Goal: Find specific page/section: Find specific page/section

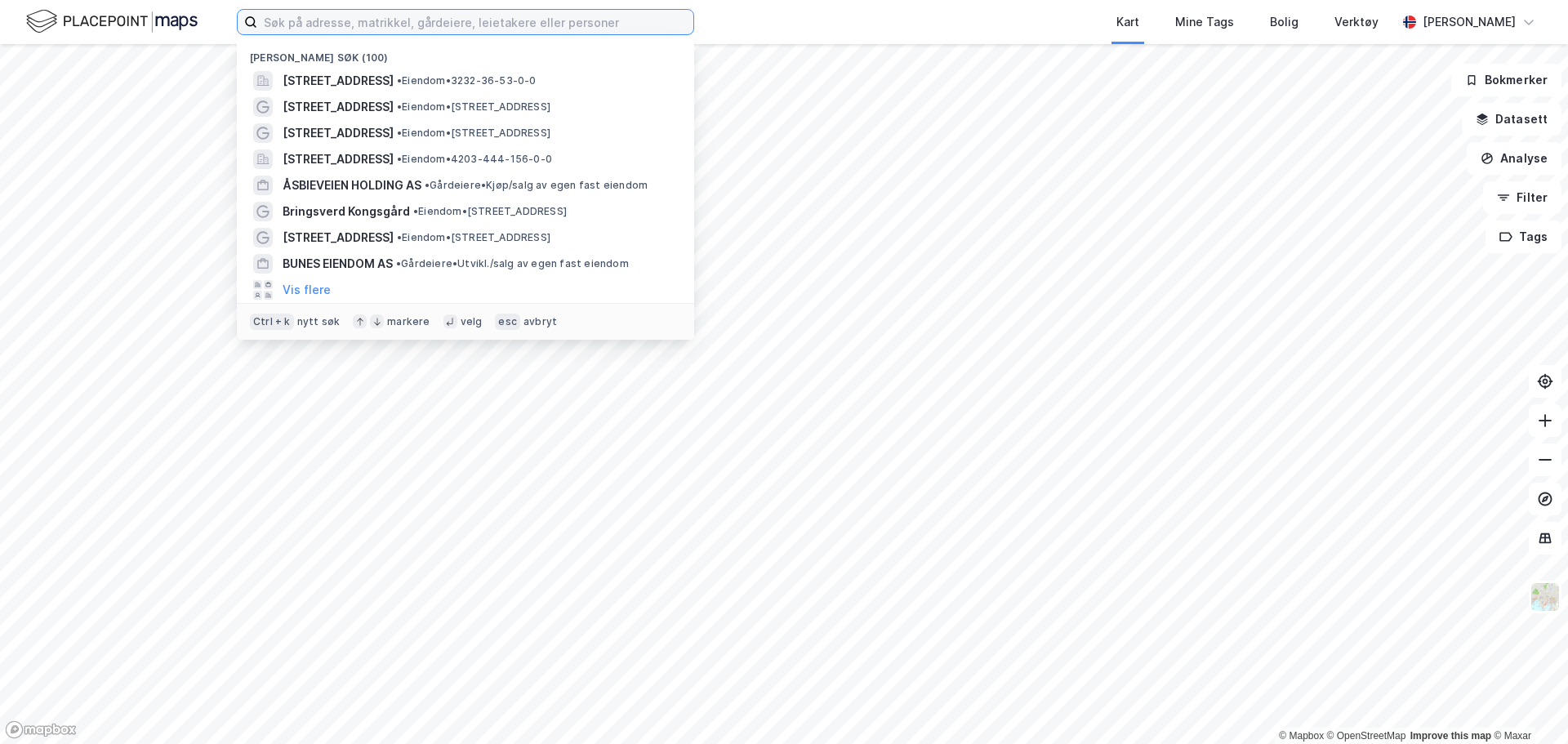
click at [394, 13] on input at bounding box center [475, 22] width 436 height 24
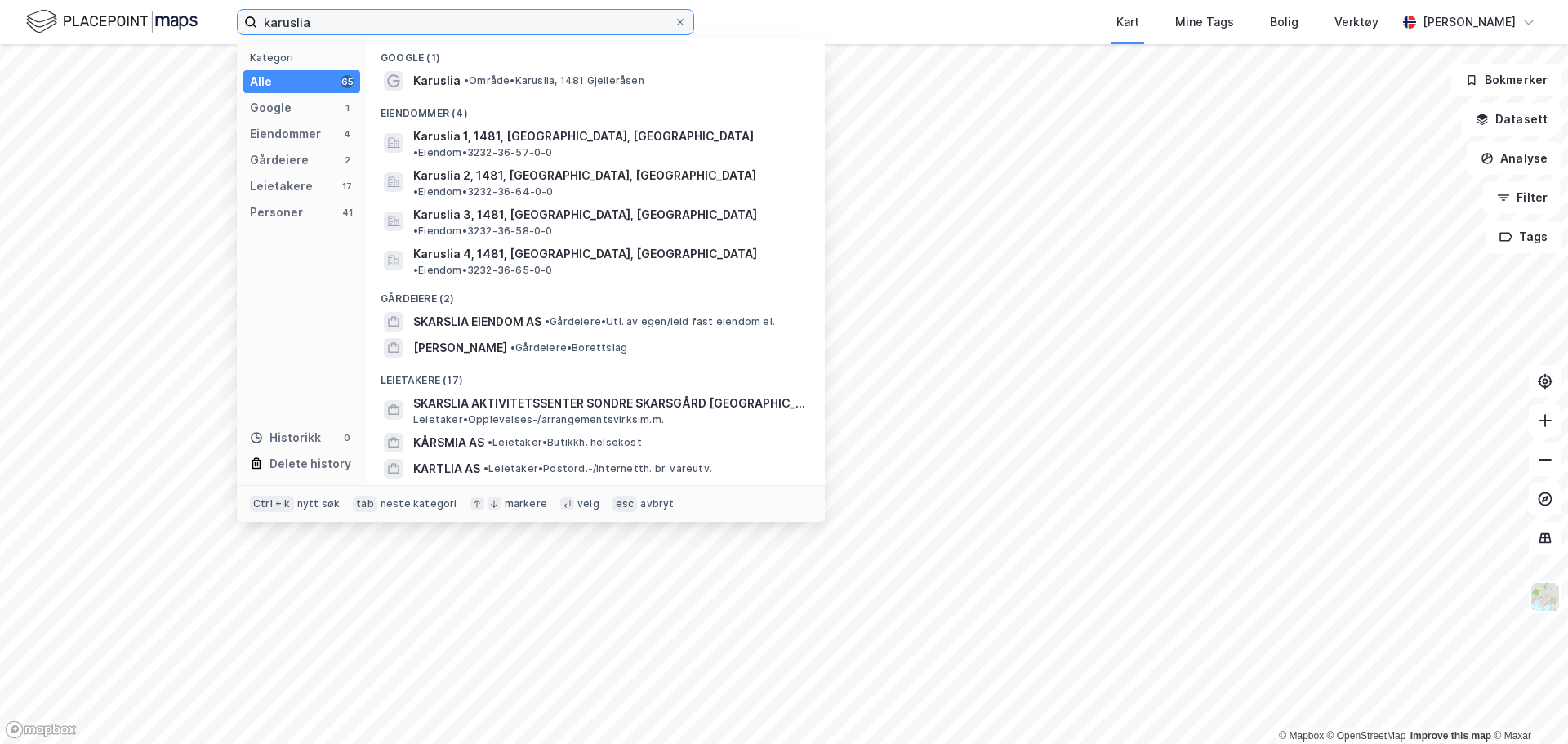
type input "karuslia 2"
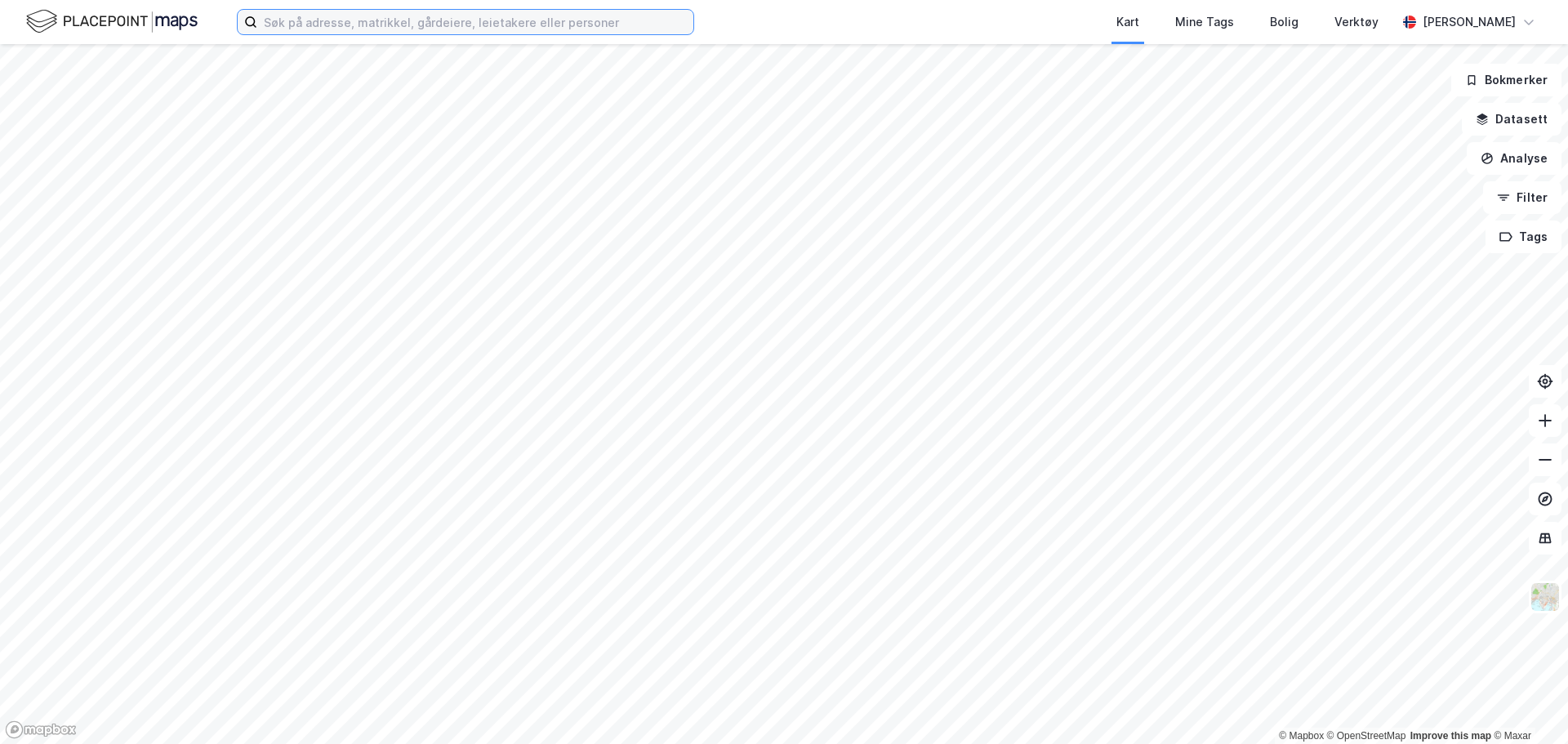
click at [472, 23] on input at bounding box center [475, 22] width 436 height 24
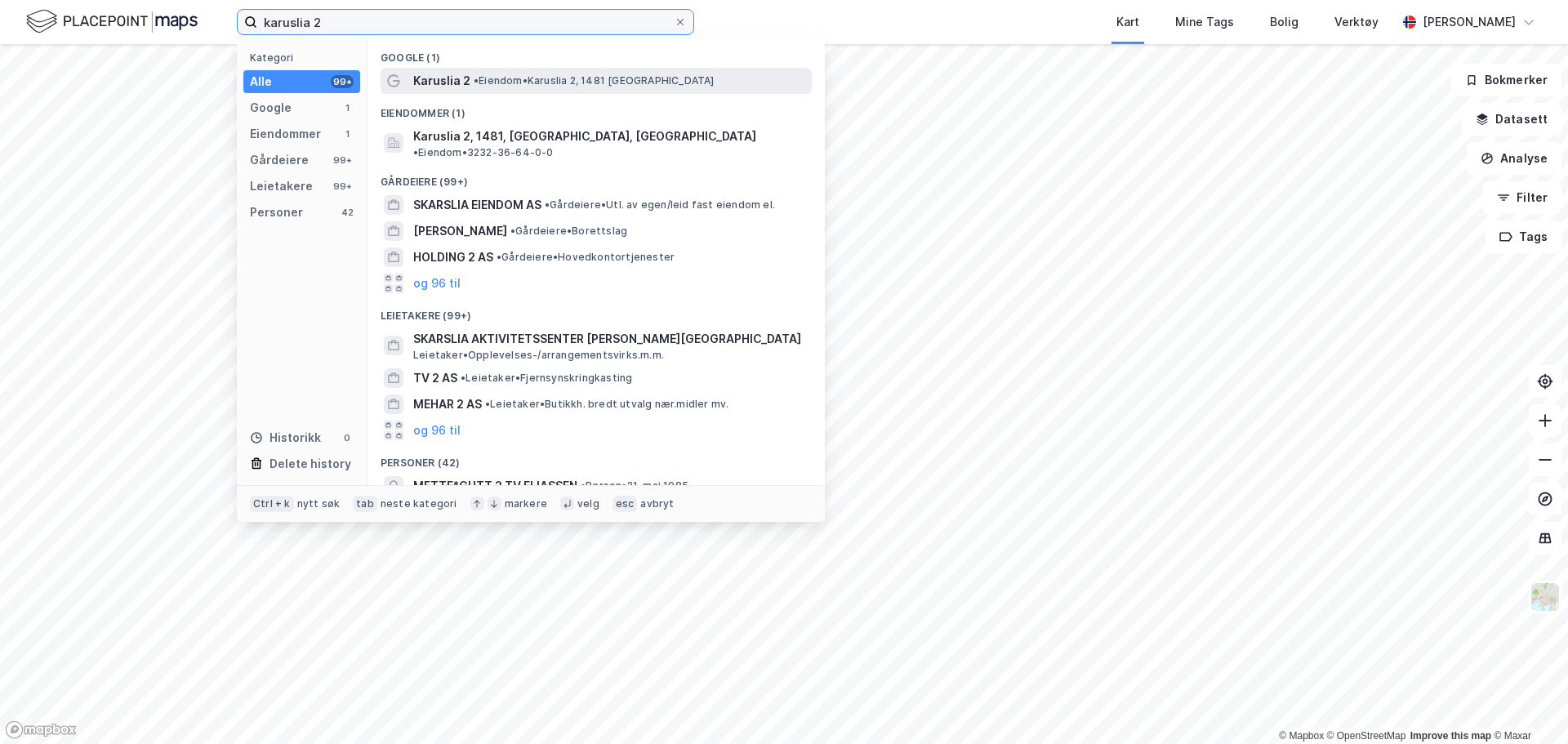
type input "karuslia 2"
click at [482, 82] on span "• Eiendom • Karuslia 2, 1481 [GEOGRAPHIC_DATA]" at bounding box center [593, 81] width 241 height 13
